Goal: Navigation & Orientation: Find specific page/section

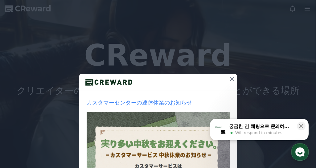
click at [231, 78] on icon at bounding box center [231, 78] width 7 height 7
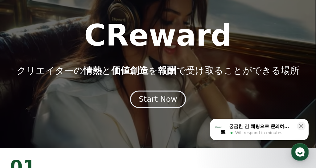
scroll to position [31, 0]
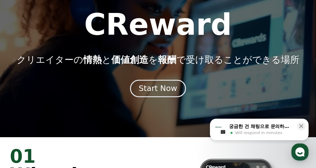
click at [167, 93] on div "Start Now" at bounding box center [158, 88] width 38 height 10
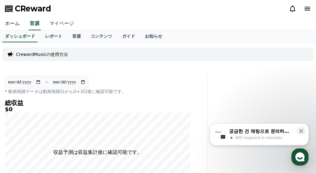
click at [60, 24] on link "マイページ" at bounding box center [61, 23] width 35 height 13
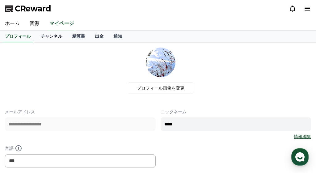
click at [36, 36] on link "チャンネル" at bounding box center [51, 37] width 31 height 12
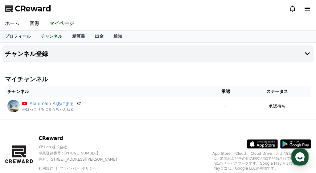
click at [15, 26] on link "ホーム" at bounding box center [12, 23] width 25 height 13
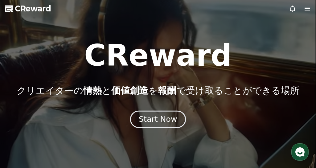
click at [160, 118] on div "Start Now" at bounding box center [158, 119] width 38 height 10
